Goal: Consume media (video, audio): Consume media (video, audio)

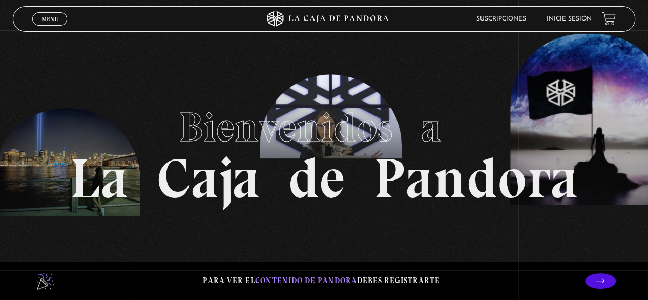
click at [560, 19] on link "Inicie sesión" at bounding box center [569, 19] width 45 height 6
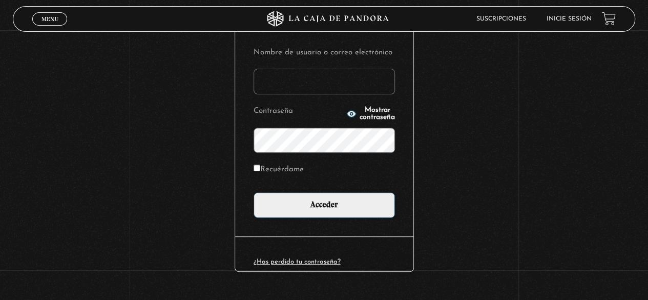
scroll to position [123, 0]
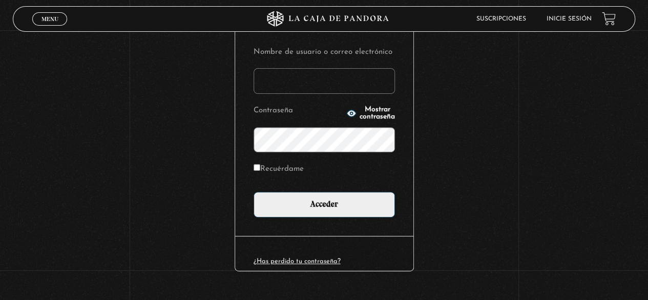
type input "nicol.mmora@gmail.com"
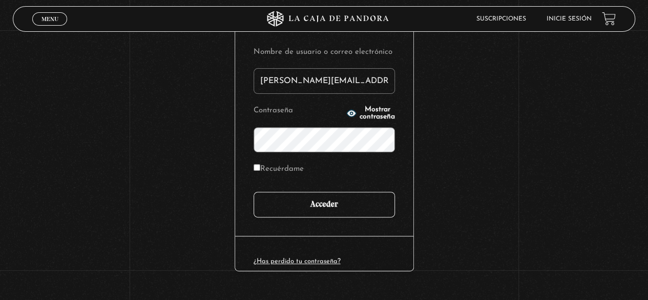
click at [346, 213] on input "Acceder" at bounding box center [324, 205] width 141 height 26
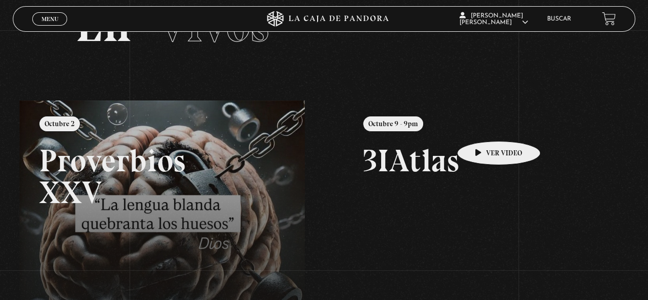
scroll to position [51, 0]
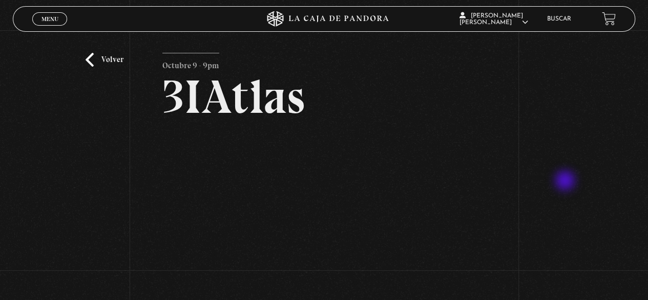
scroll to position [103, 0]
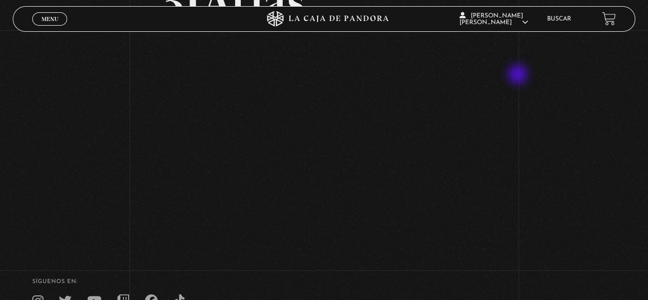
click at [534, 92] on div "Volver Octubre 9 - 9pm 3IAtlas" at bounding box center [324, 86] width 648 height 316
